Goal: Task Accomplishment & Management: Manage account settings

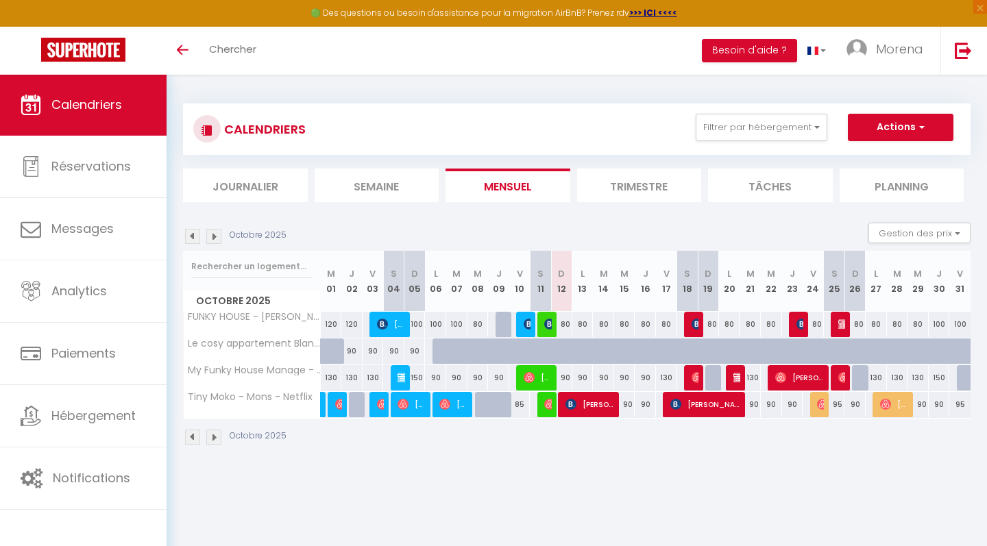
click at [655, 187] on li "Trimestre" at bounding box center [639, 186] width 125 height 34
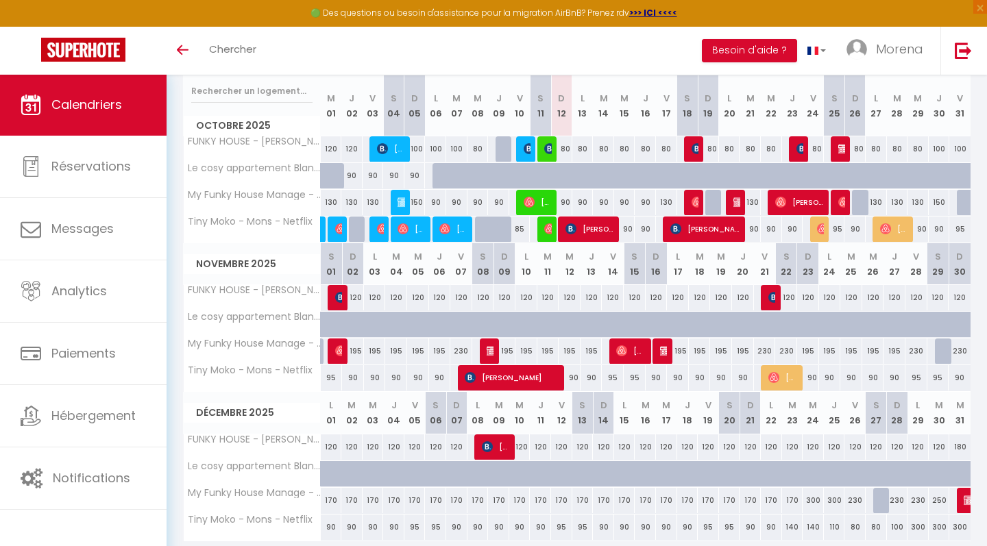
scroll to position [184, 0]
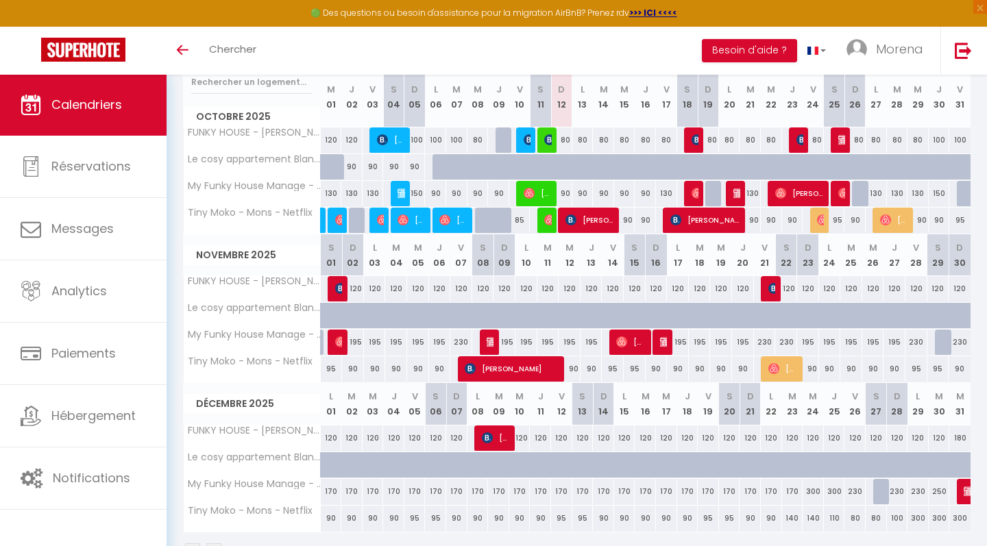
click at [550, 221] on img at bounding box center [549, 219] width 11 height 11
select select "OK"
select select "0"
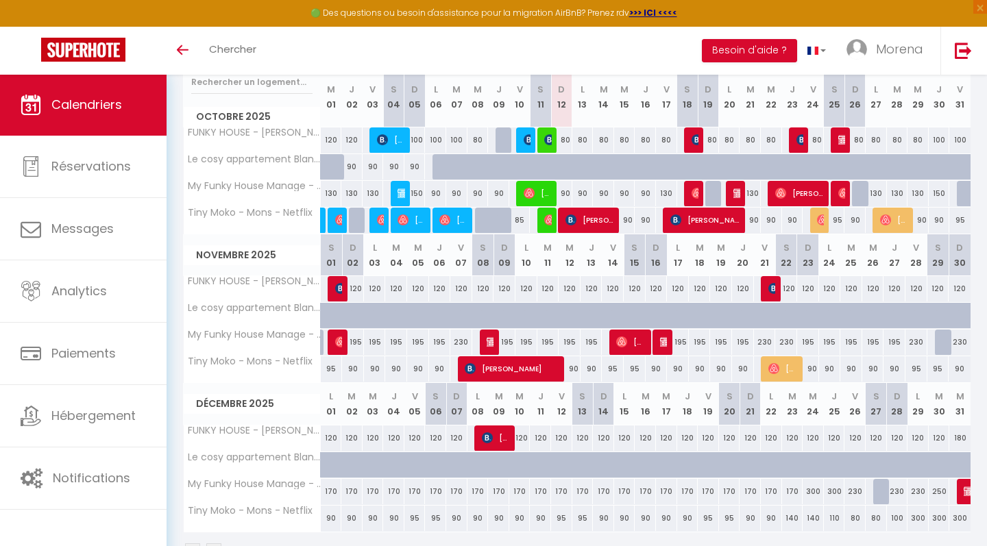
select select "1"
select select
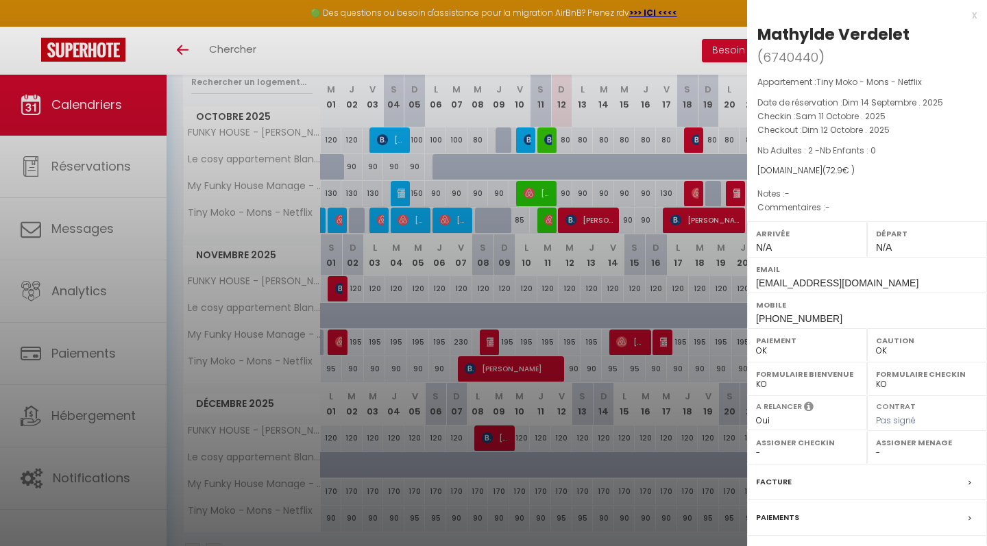
click at [974, 13] on div "x" at bounding box center [862, 15] width 230 height 16
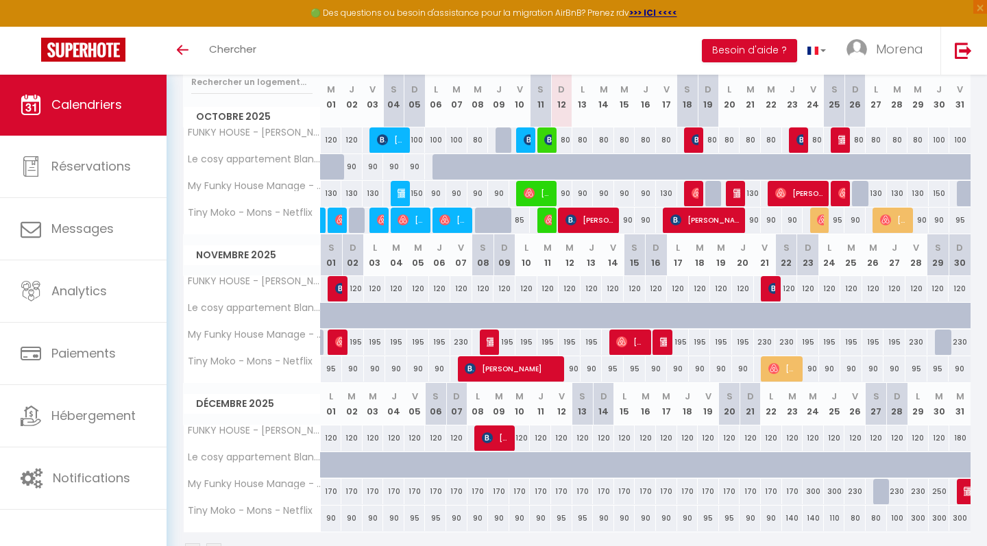
click at [822, 221] on img at bounding box center [822, 219] width 11 height 11
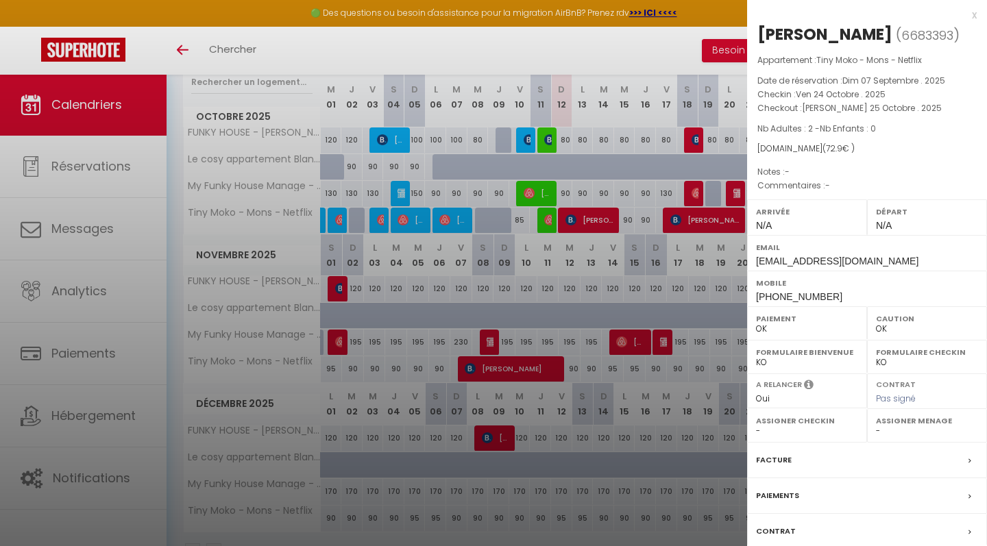
click at [974, 14] on div "x" at bounding box center [862, 15] width 230 height 16
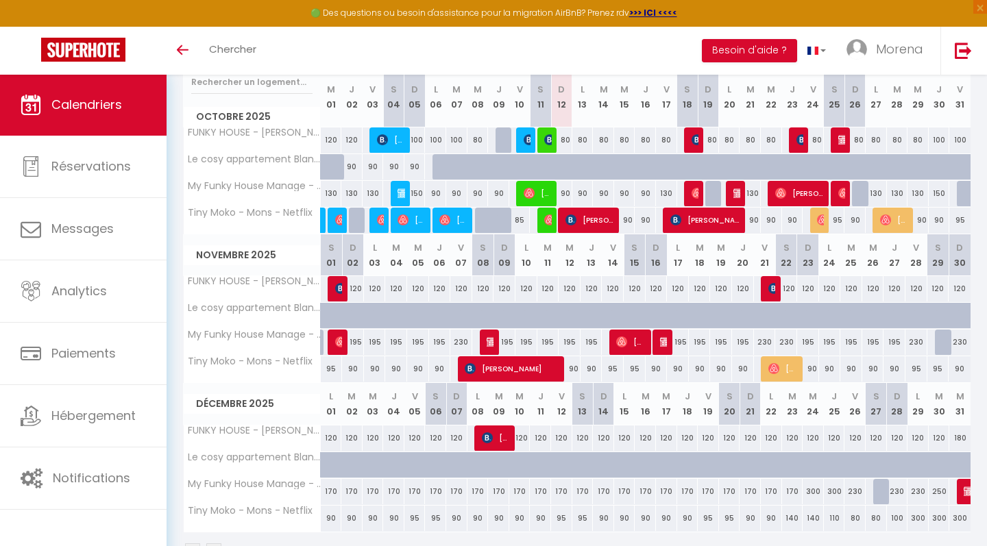
click at [891, 217] on span "Valentin Lambot" at bounding box center [894, 220] width 28 height 26
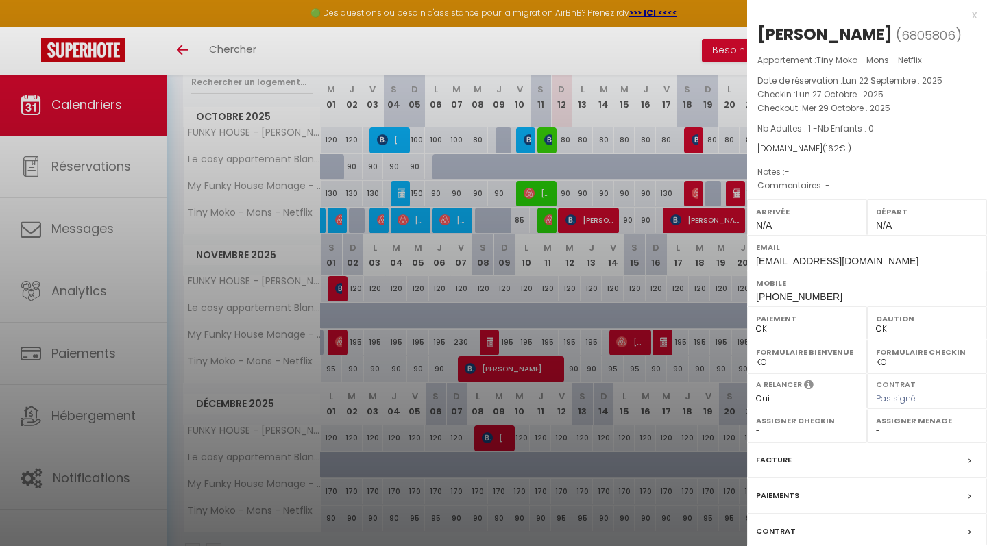
click at [974, 16] on div "x" at bounding box center [862, 15] width 230 height 16
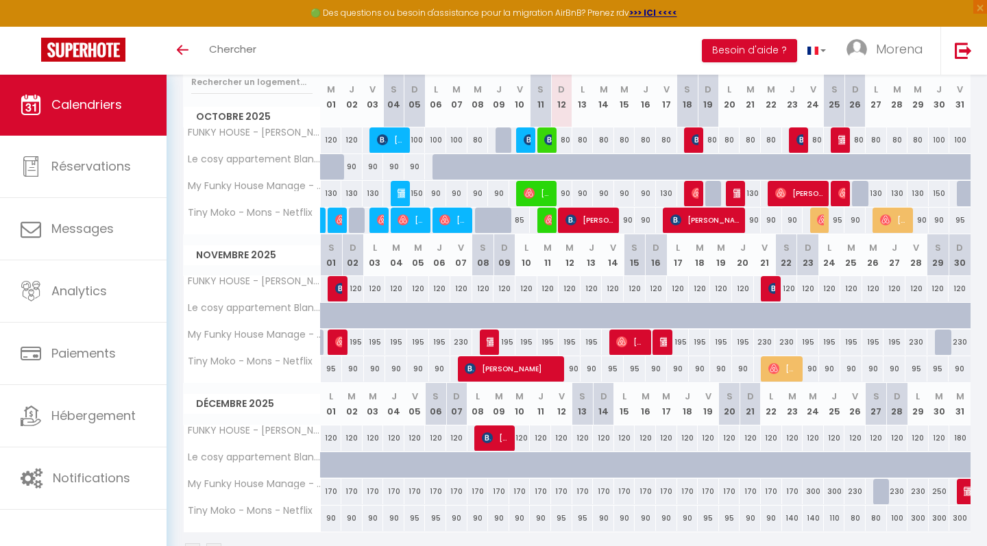
click at [610, 223] on span "franck vivet" at bounding box center [589, 220] width 49 height 26
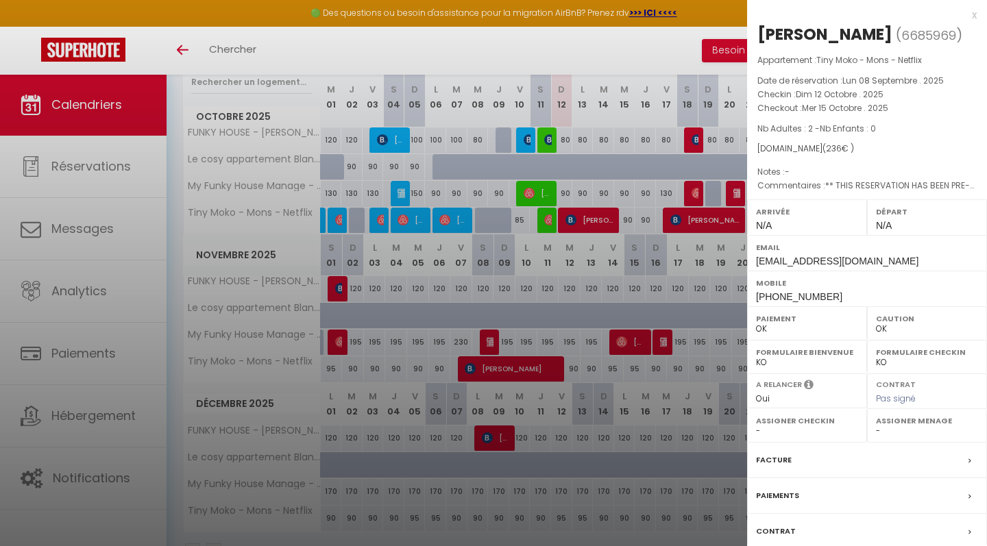
click at [975, 16] on div "x" at bounding box center [862, 15] width 230 height 16
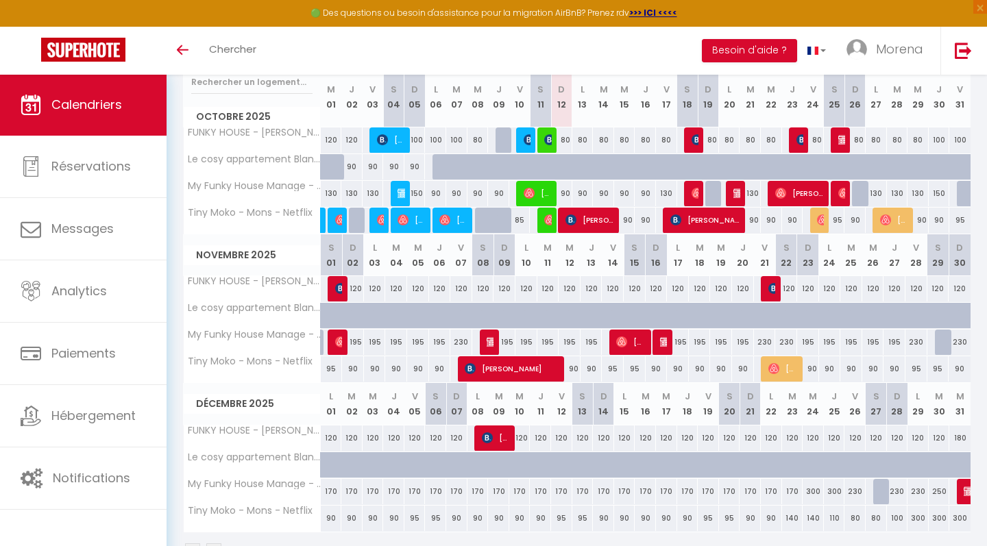
click at [379, 222] on img at bounding box center [382, 219] width 11 height 11
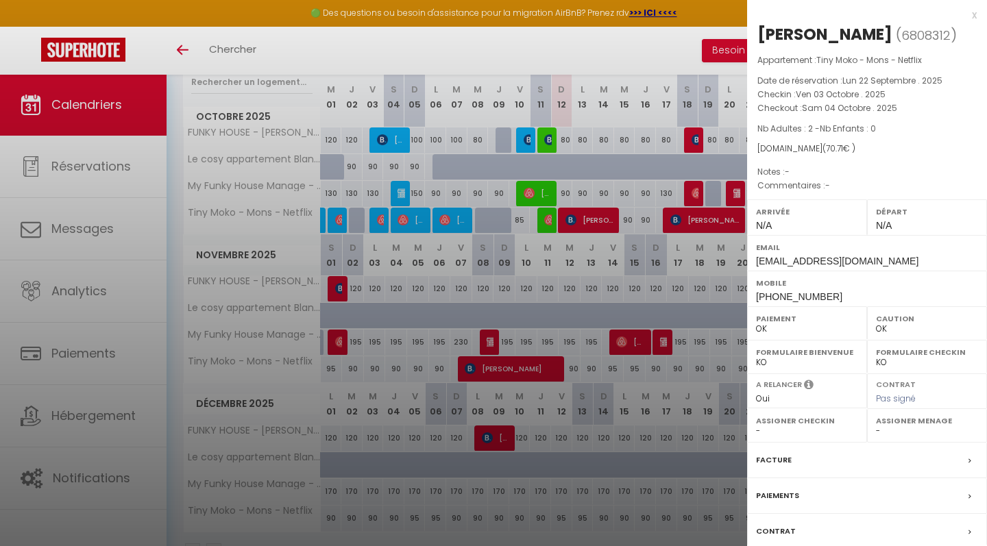
click at [975, 15] on div "x" at bounding box center [862, 15] width 230 height 16
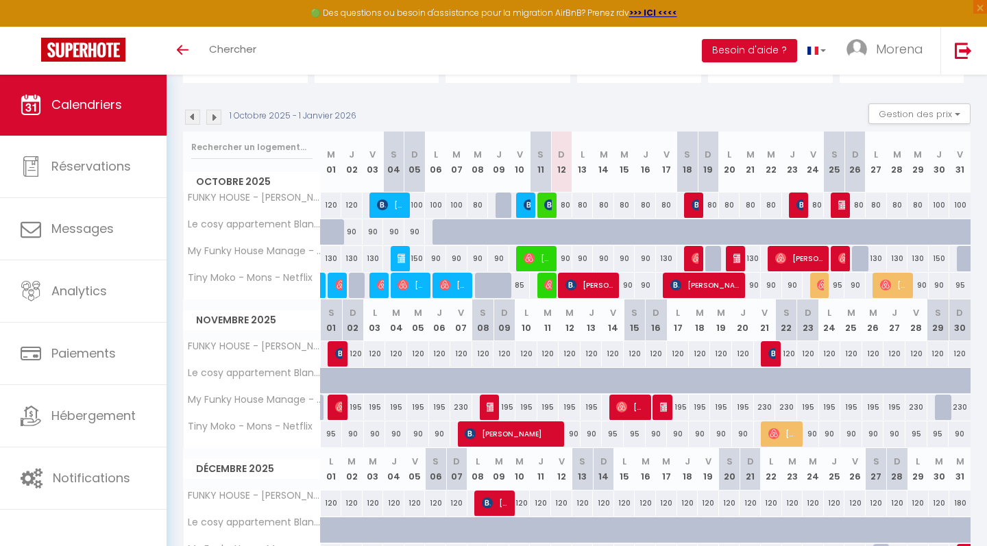
scroll to position [116, 0]
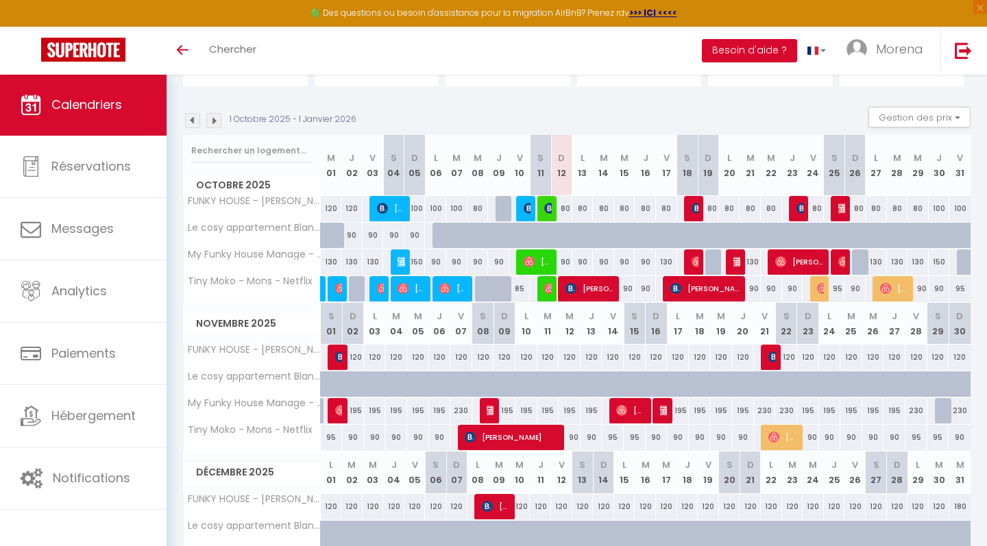
click at [193, 120] on img at bounding box center [192, 120] width 15 height 15
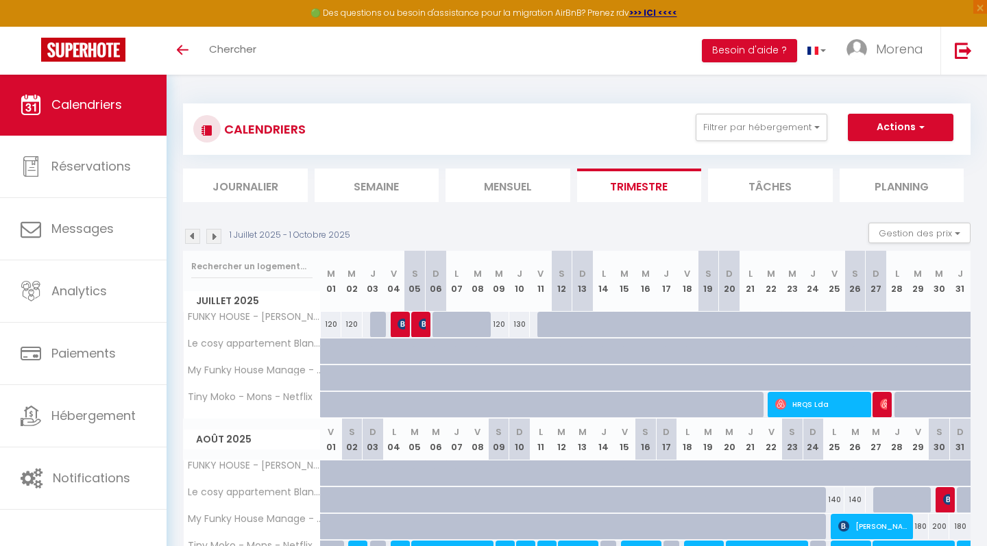
scroll to position [0, 0]
click at [216, 236] on img at bounding box center [213, 236] width 15 height 15
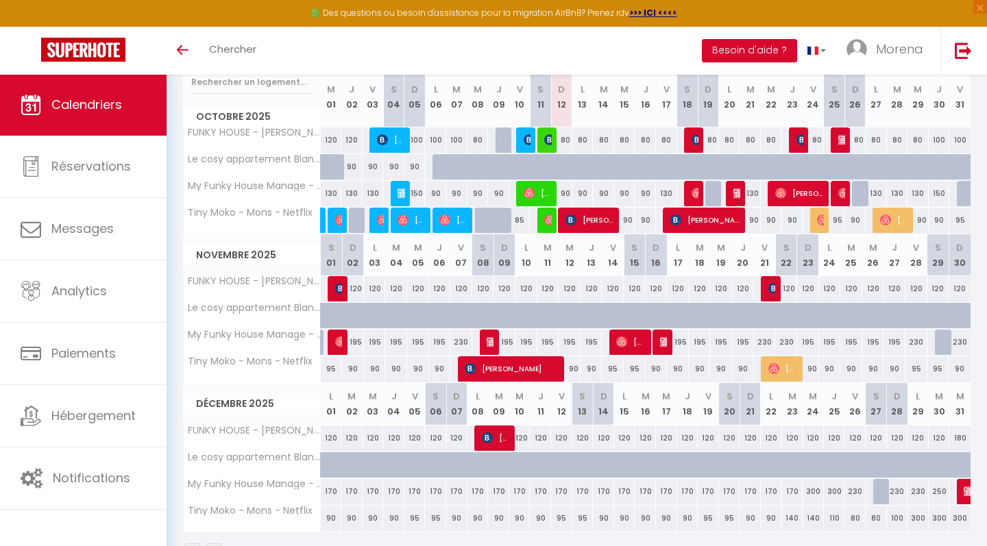
scroll to position [183, 0]
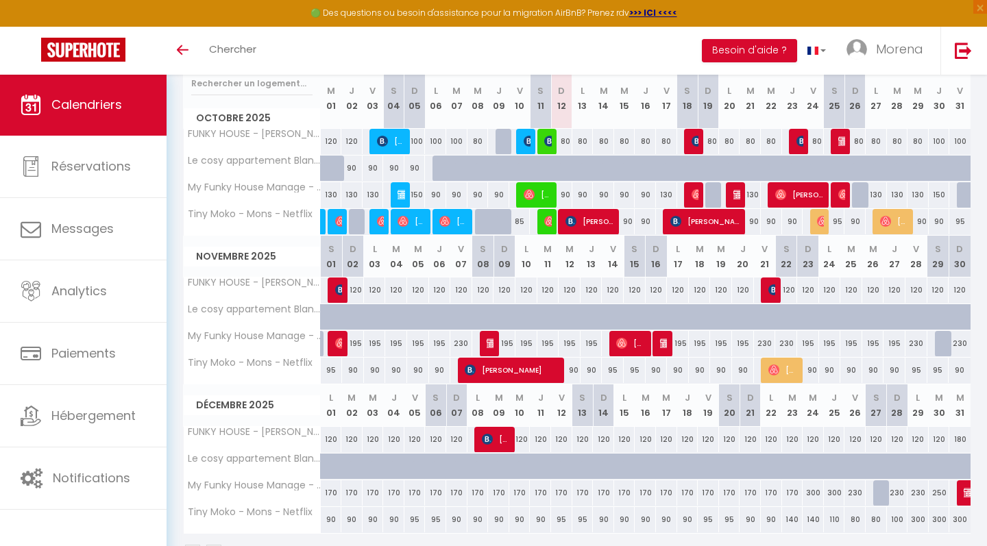
click at [824, 220] on img at bounding box center [822, 221] width 11 height 11
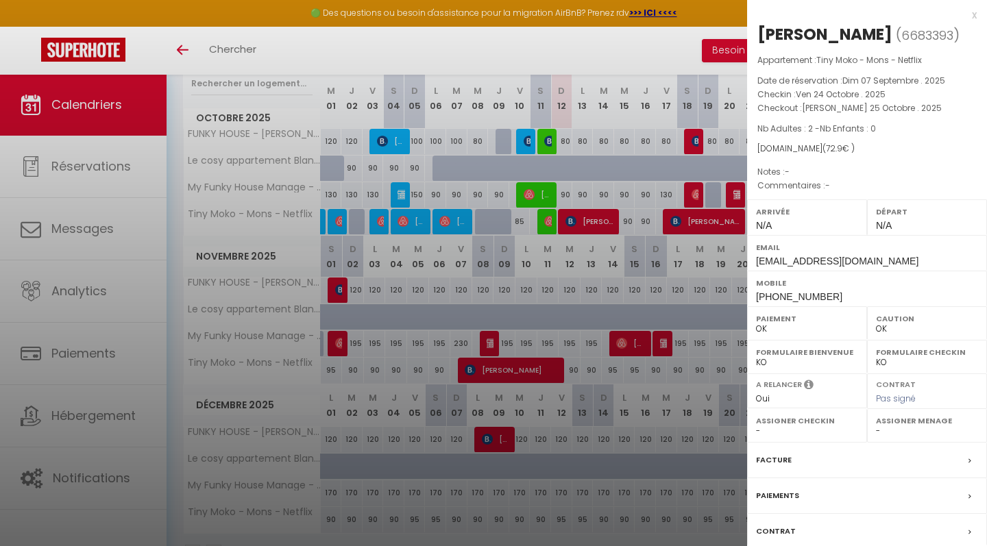
click at [973, 18] on div "x" at bounding box center [862, 15] width 230 height 16
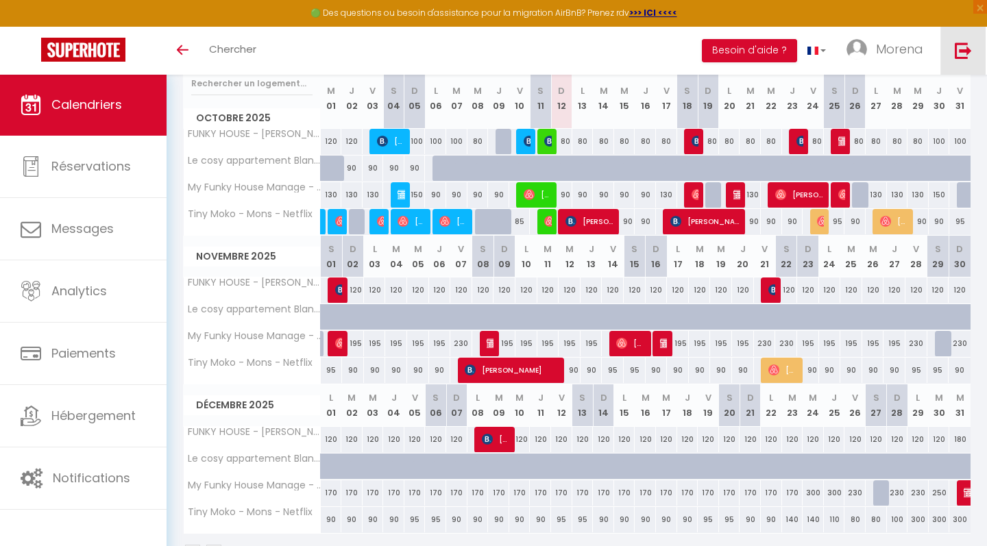
click at [974, 51] on link at bounding box center [962, 51] width 45 height 48
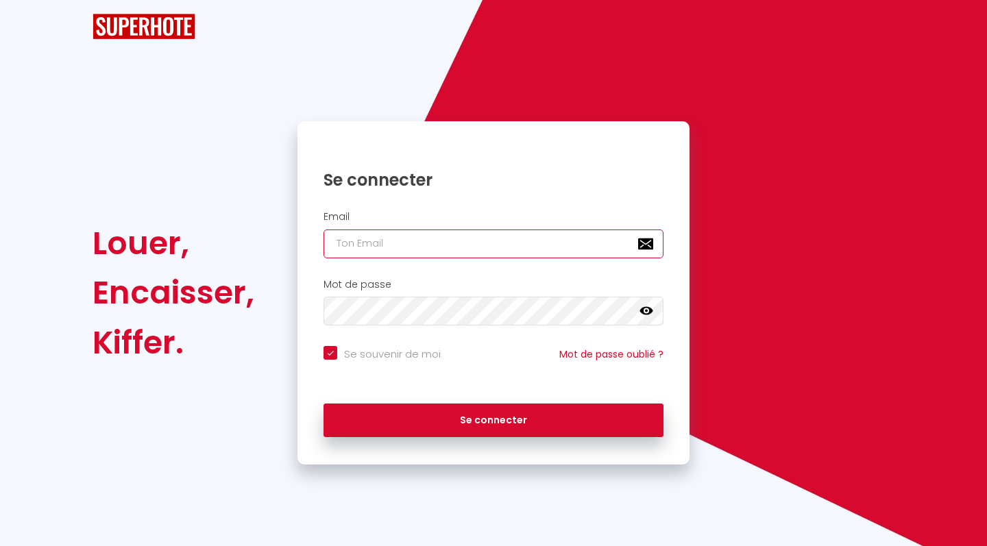
checkbox input "true"
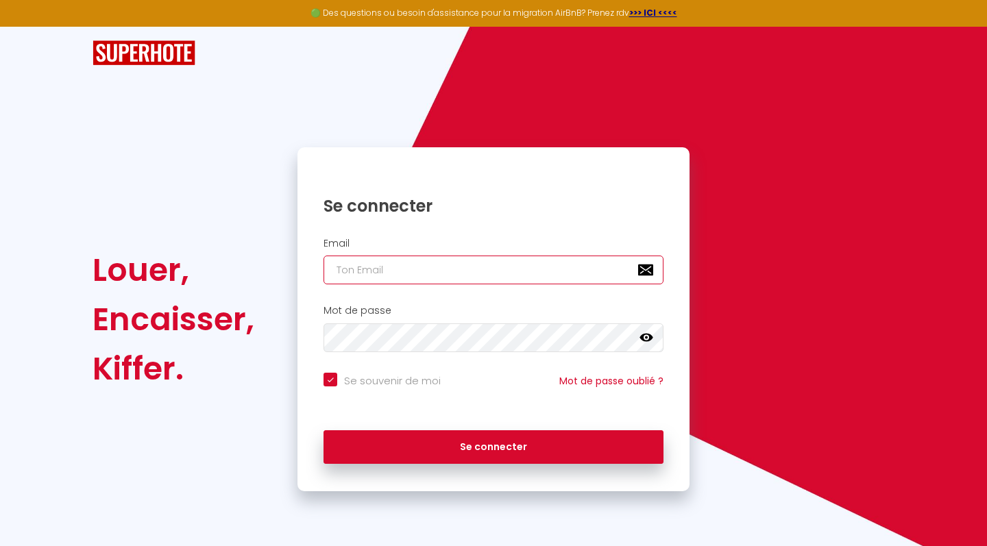
type input "l"
checkbox input "true"
type input "lc"
checkbox input "true"
type input "lcd"
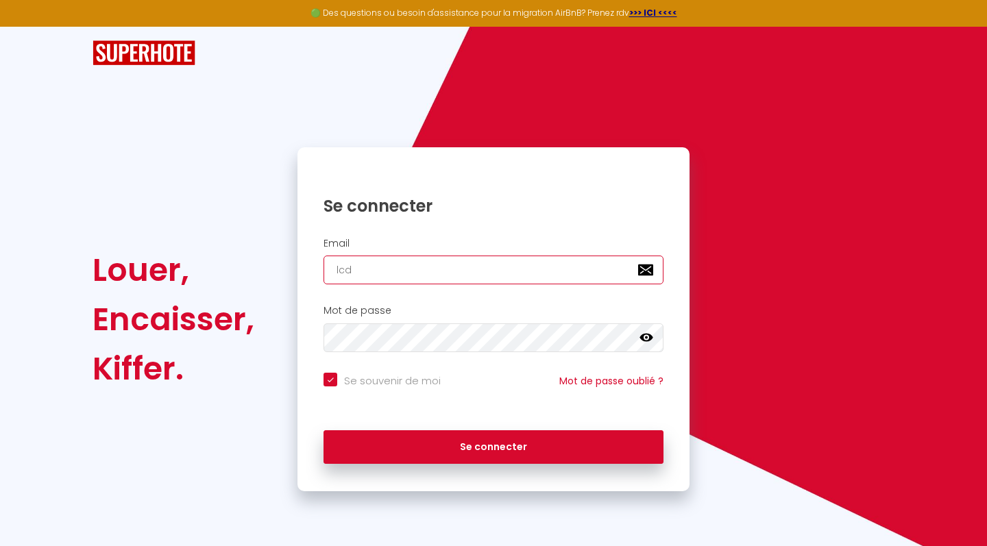
checkbox input "true"
click at [364, 267] on input "lcd" at bounding box center [493, 270] width 340 height 29
type input "lc"
checkbox input "true"
type input "l"
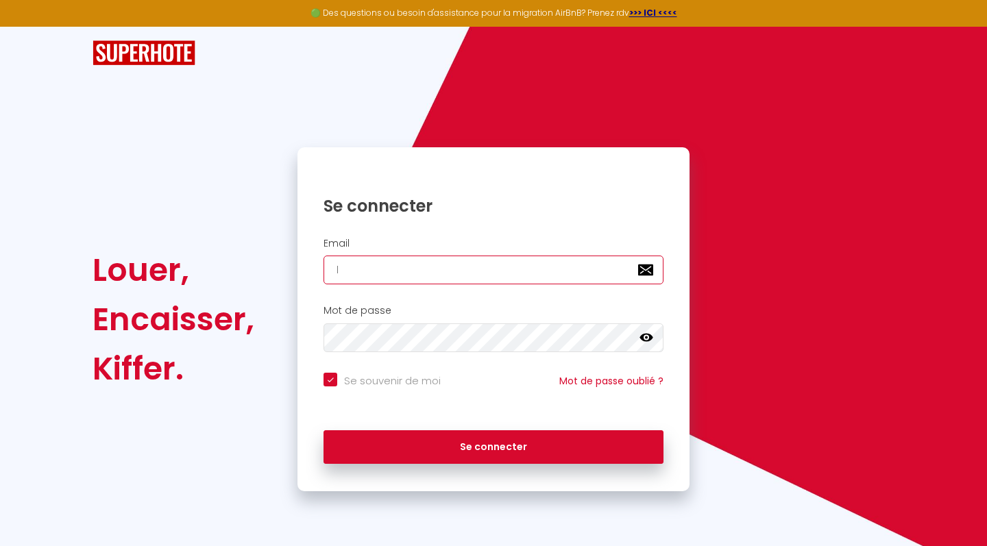
checkbox input "true"
type input "k"
checkbox input "true"
type input "km"
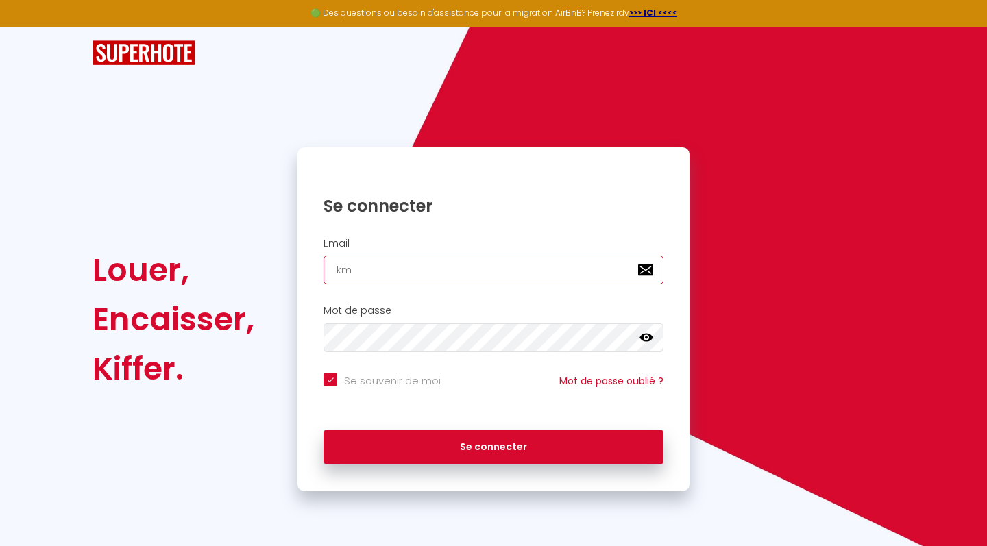
checkbox input "true"
type input "[EMAIL_ADDRESS][DOMAIN_NAME]"
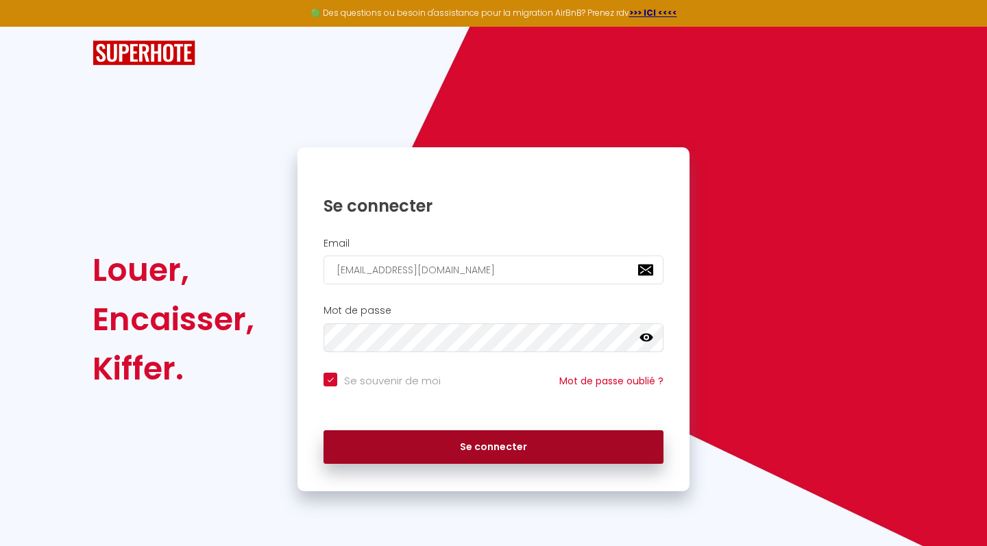
click at [476, 436] on button "Se connecter" at bounding box center [493, 447] width 340 height 34
checkbox input "true"
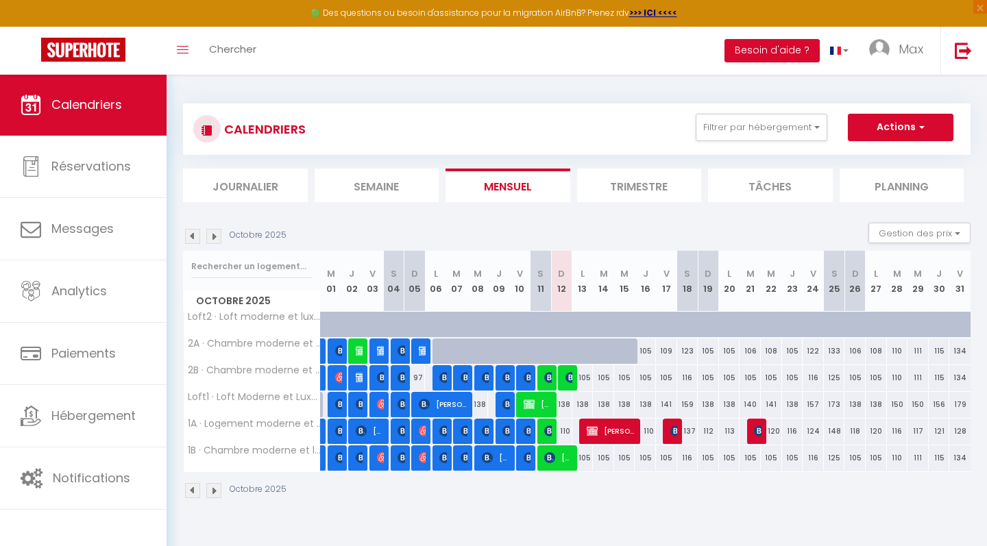
click at [568, 382] on img at bounding box center [570, 377] width 11 height 11
select select "OK"
select select "0"
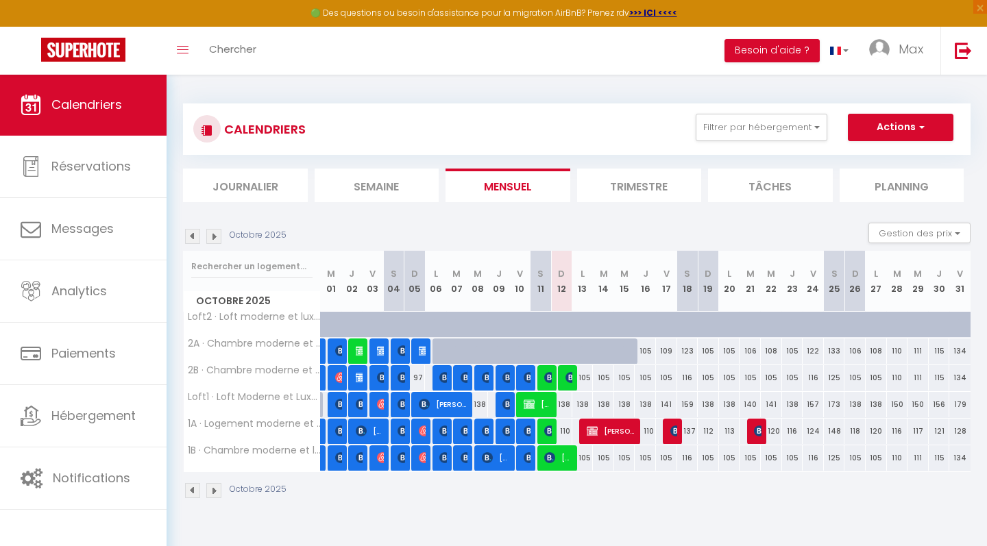
select select "1"
select select
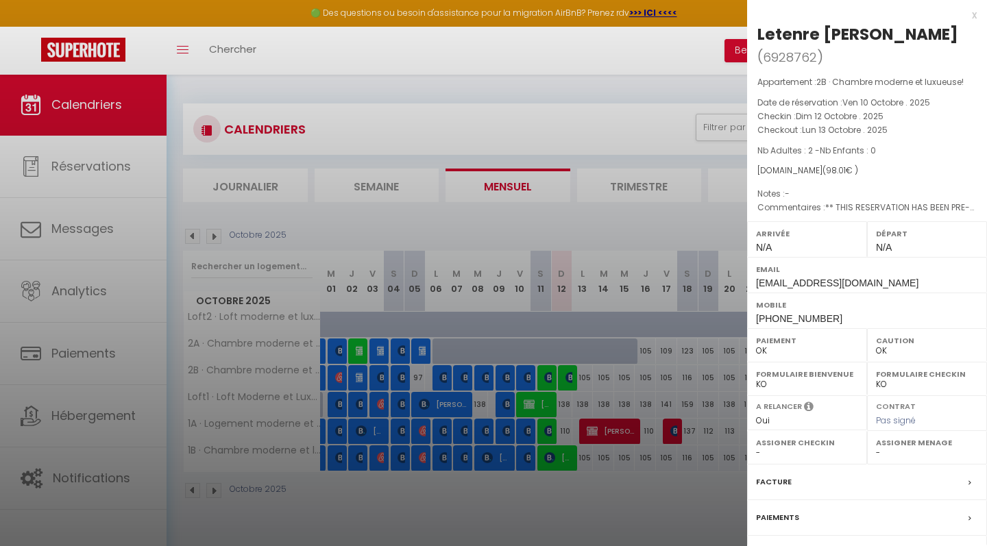
click at [973, 15] on div "x" at bounding box center [862, 15] width 230 height 16
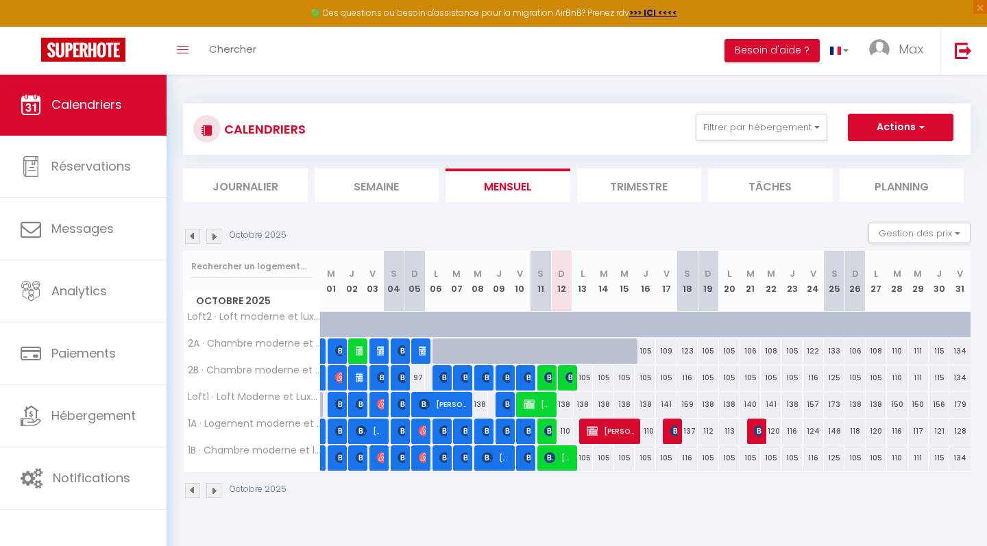
click at [569, 380] on img at bounding box center [570, 377] width 11 height 11
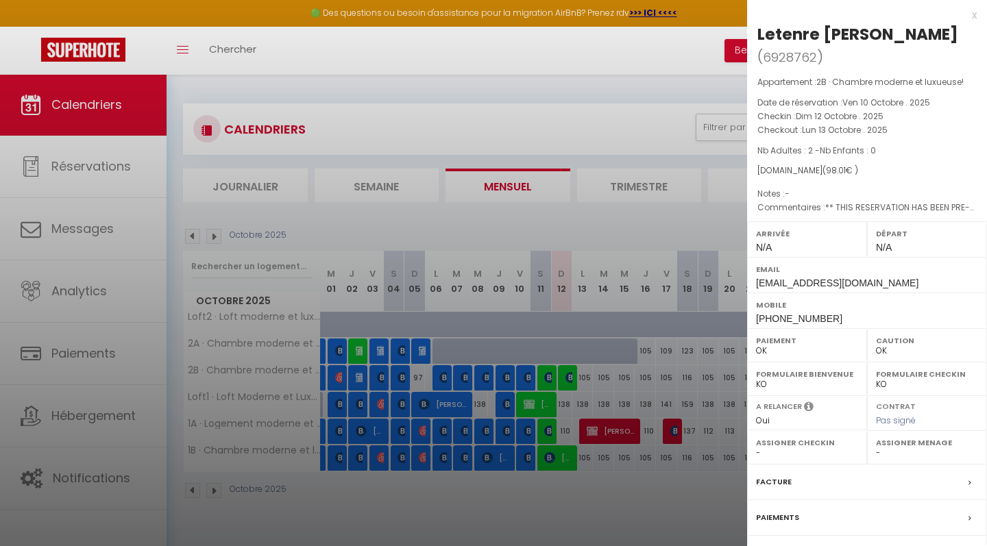
click at [975, 16] on div "x" at bounding box center [862, 15] width 230 height 16
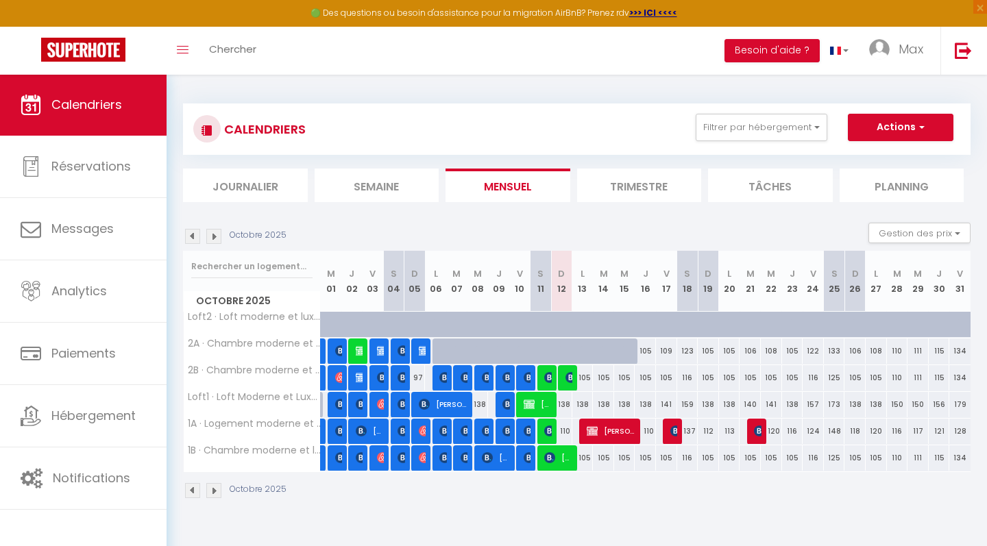
click at [419, 356] on span "[PERSON_NAME]" at bounding box center [422, 351] width 7 height 26
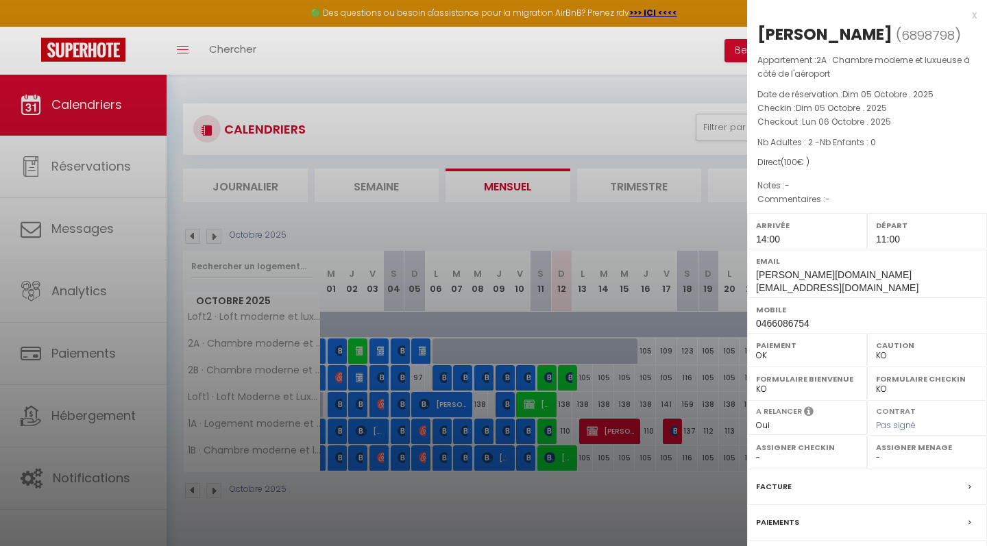
click at [975, 17] on div "x" at bounding box center [862, 15] width 230 height 16
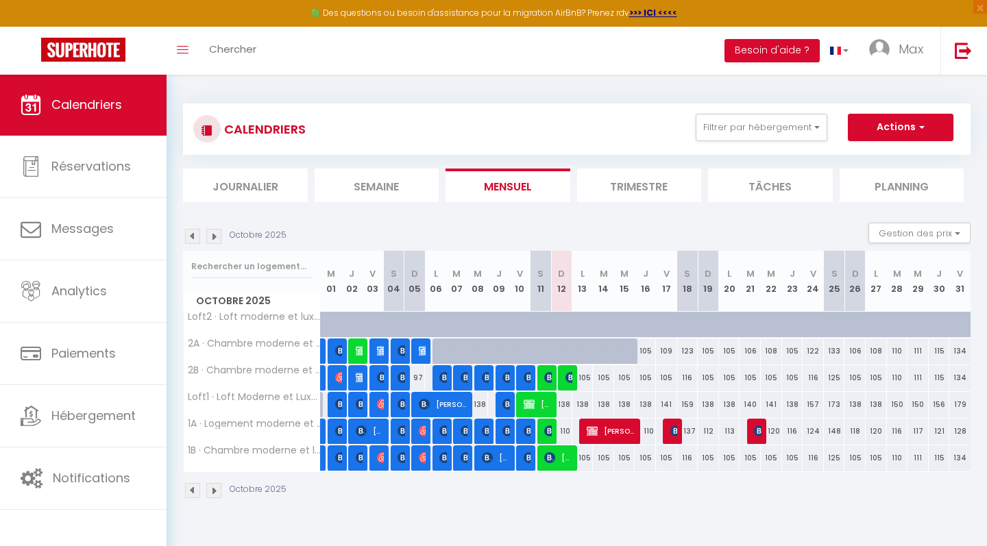
click at [419, 428] on img at bounding box center [424, 431] width 11 height 11
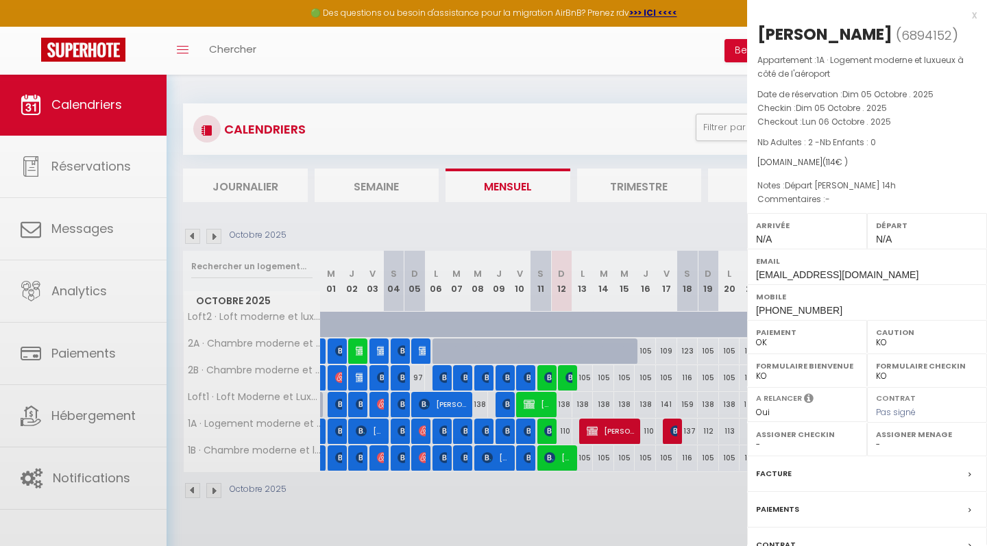
select select "OK"
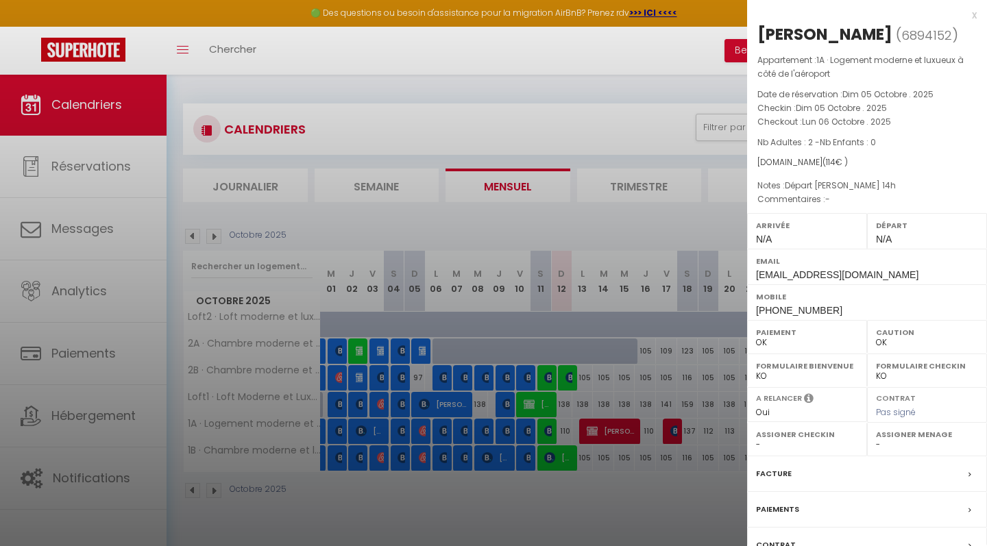
click at [975, 18] on div "x" at bounding box center [862, 15] width 230 height 16
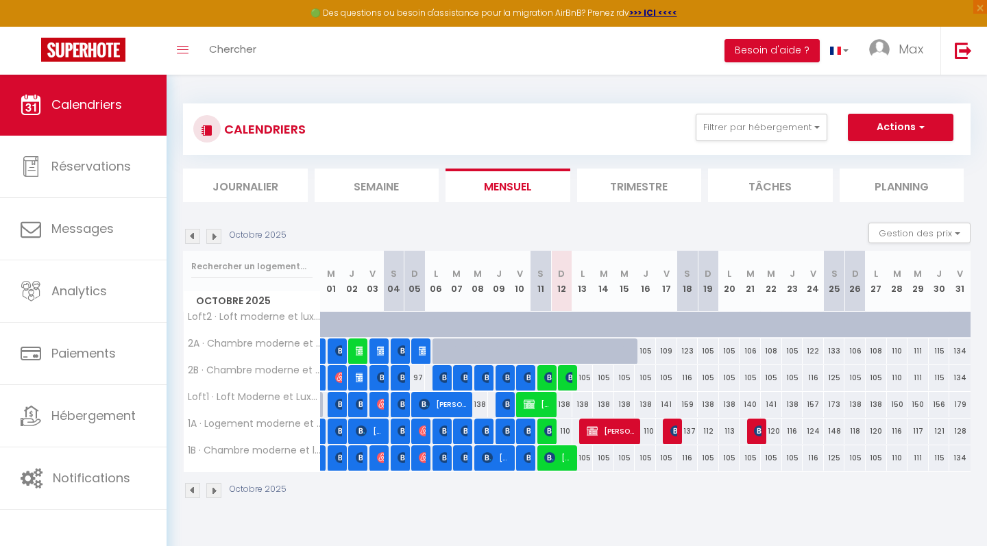
click at [421, 452] on img at bounding box center [424, 457] width 11 height 11
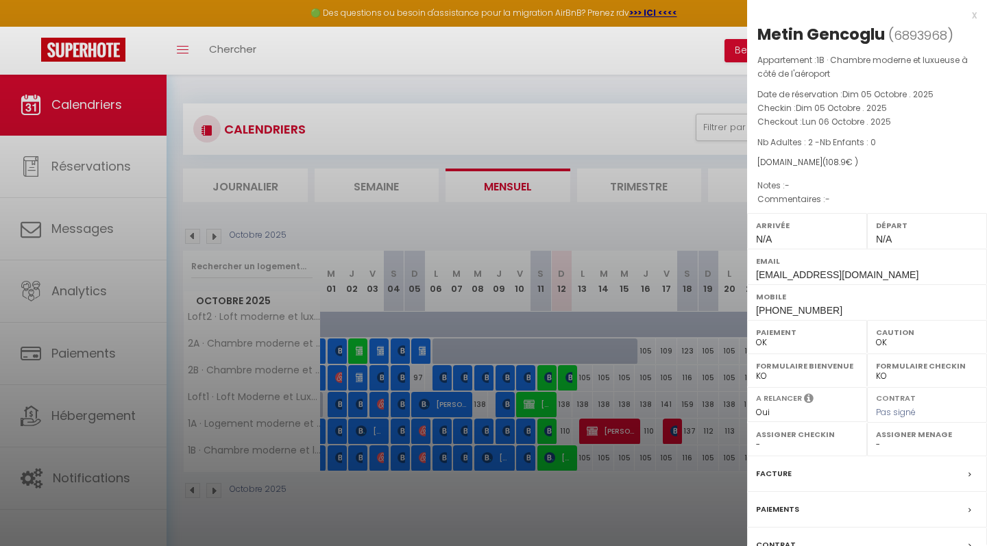
click at [974, 16] on div "x" at bounding box center [862, 15] width 230 height 16
